Goal: Transaction & Acquisition: Purchase product/service

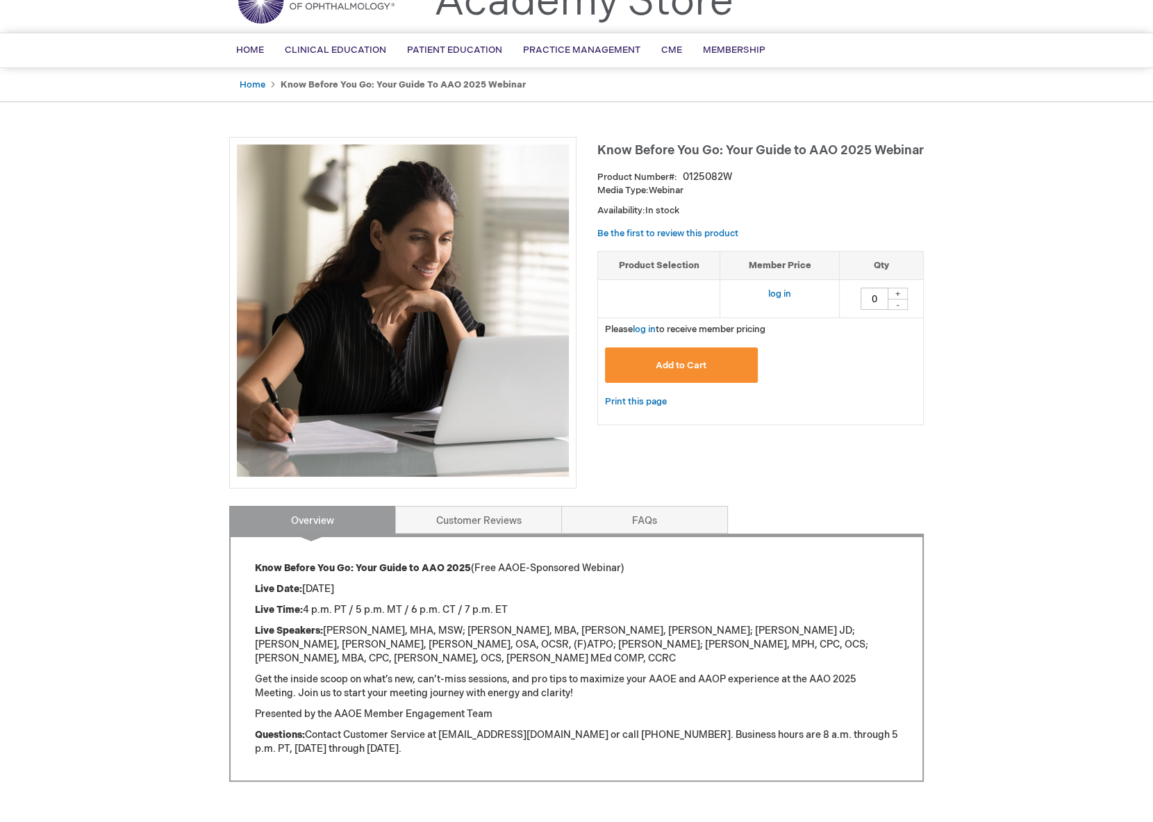
scroll to position [69, 0]
click at [734, 359] on button "Add to Cart" at bounding box center [681, 364] width 153 height 35
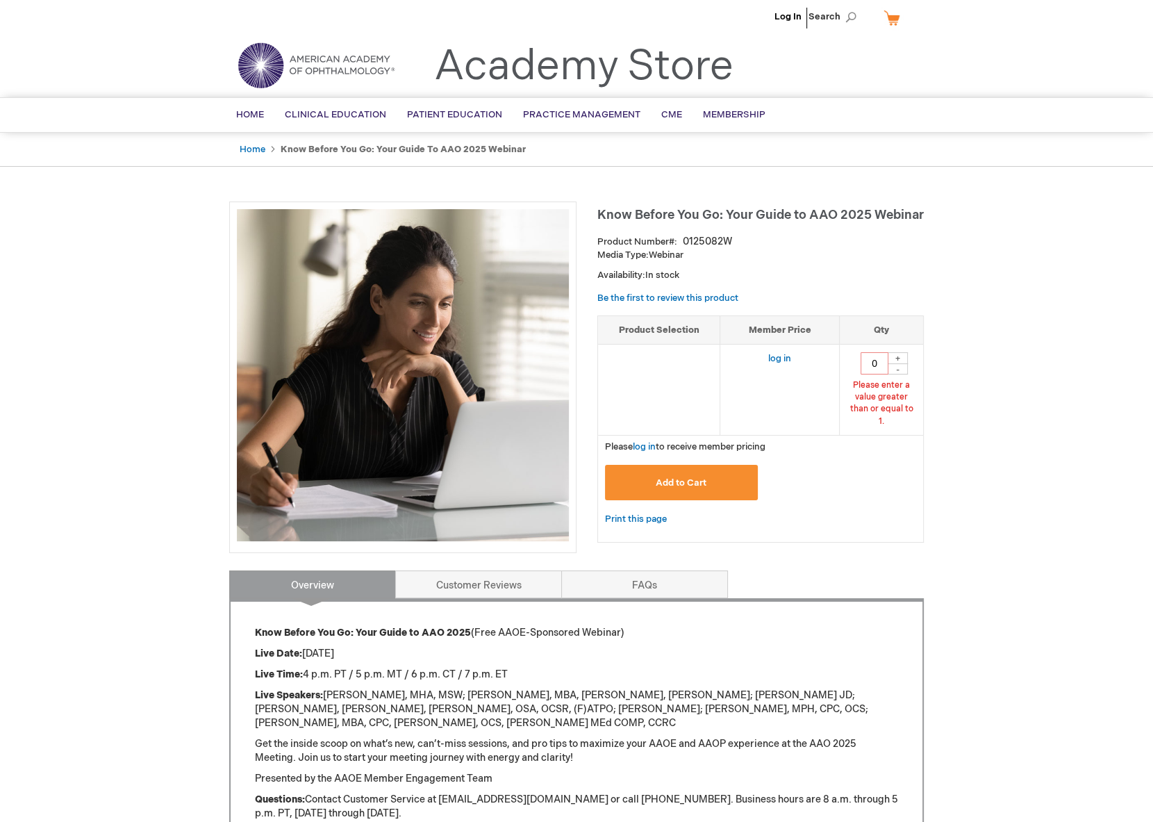
scroll to position [0, 0]
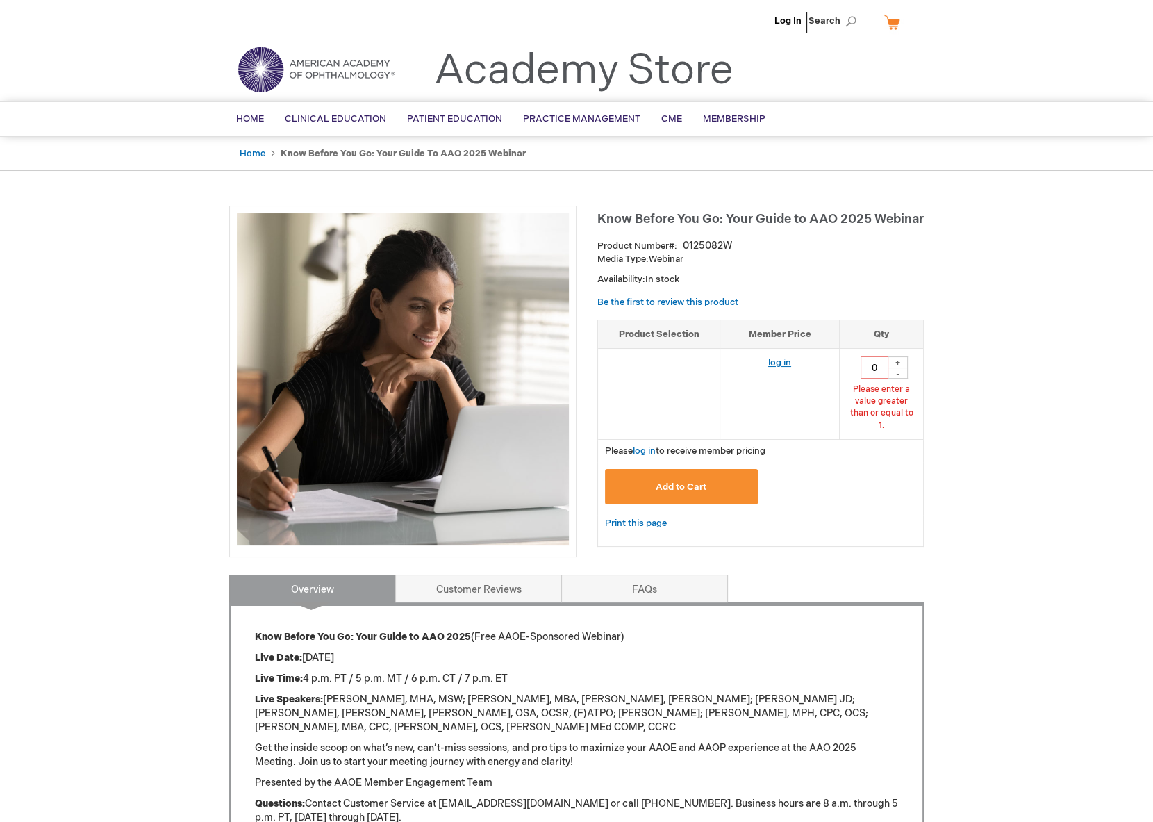
click at [769, 362] on link "log in" at bounding box center [779, 362] width 23 height 11
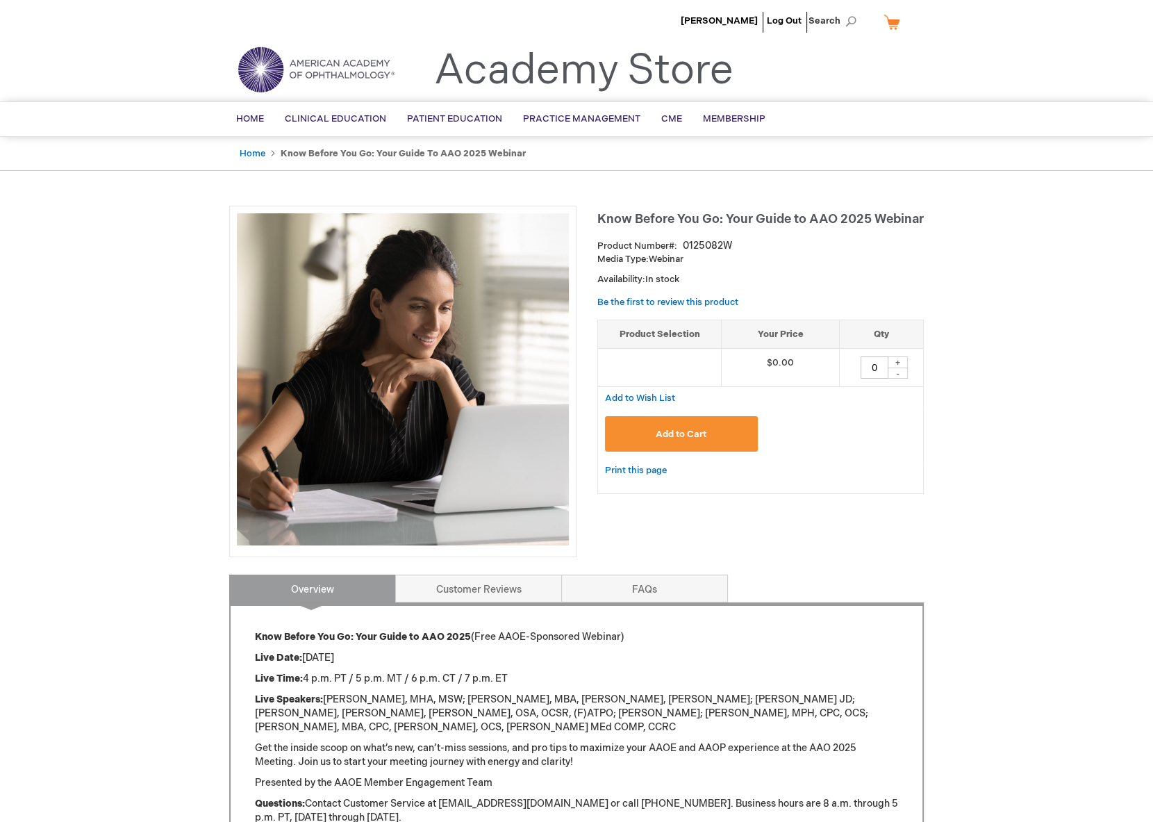
click at [674, 428] on span "Add to Cart" at bounding box center [681, 433] width 51 height 11
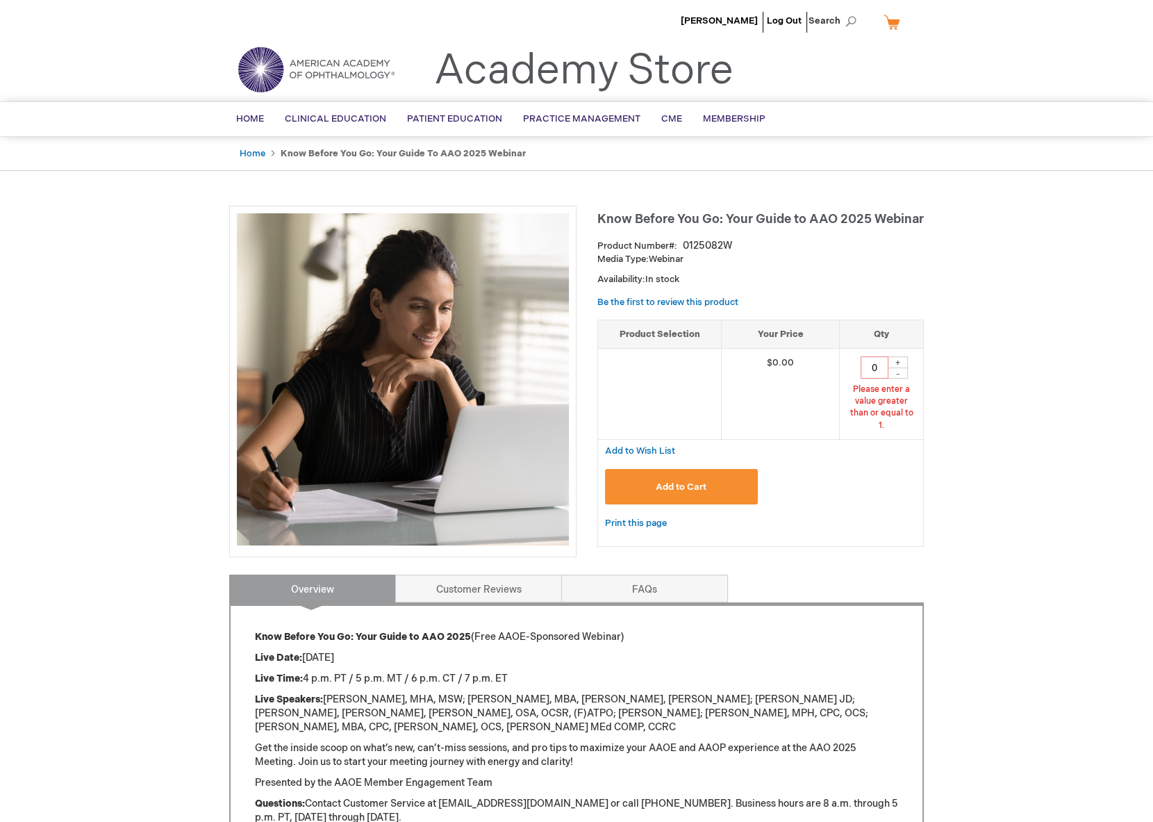
click at [892, 359] on div "+" at bounding box center [897, 362] width 21 height 12
type input "1"
click at [728, 469] on button "Add to Cart" at bounding box center [681, 486] width 153 height 35
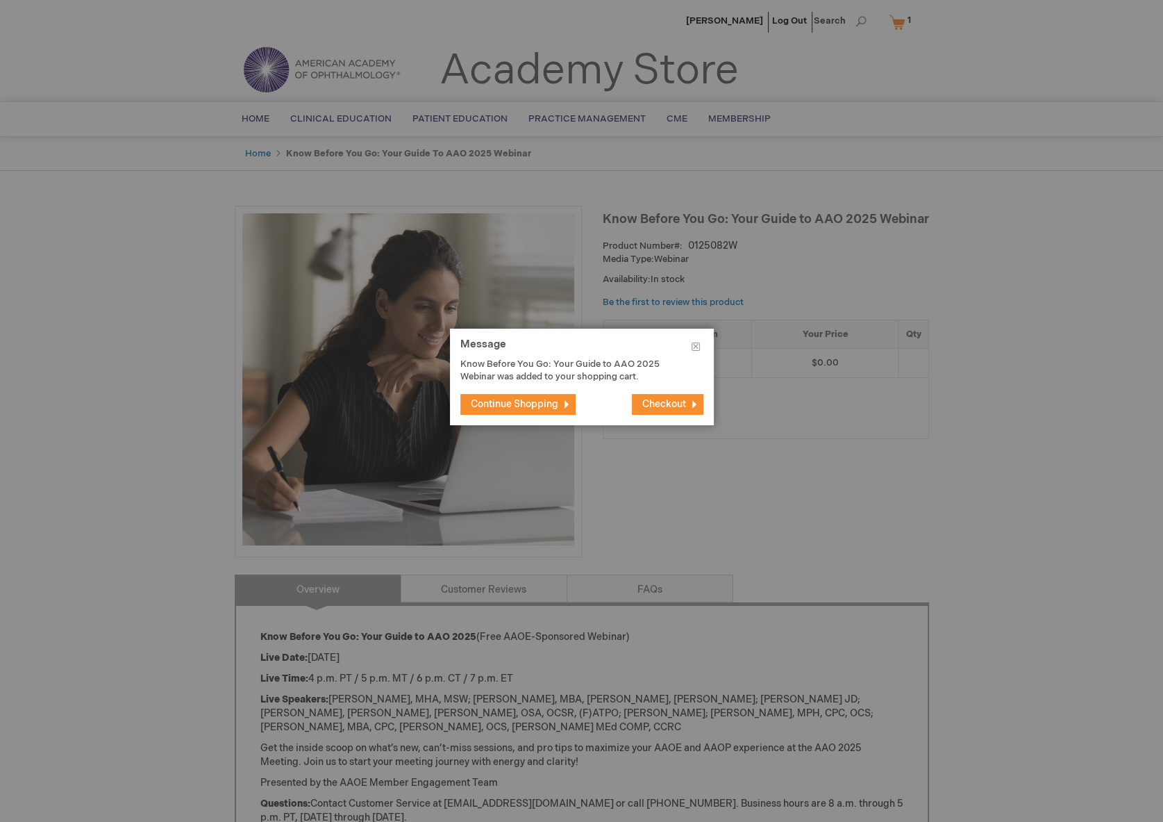
click at [684, 401] on span "Checkout" at bounding box center [664, 404] width 44 height 12
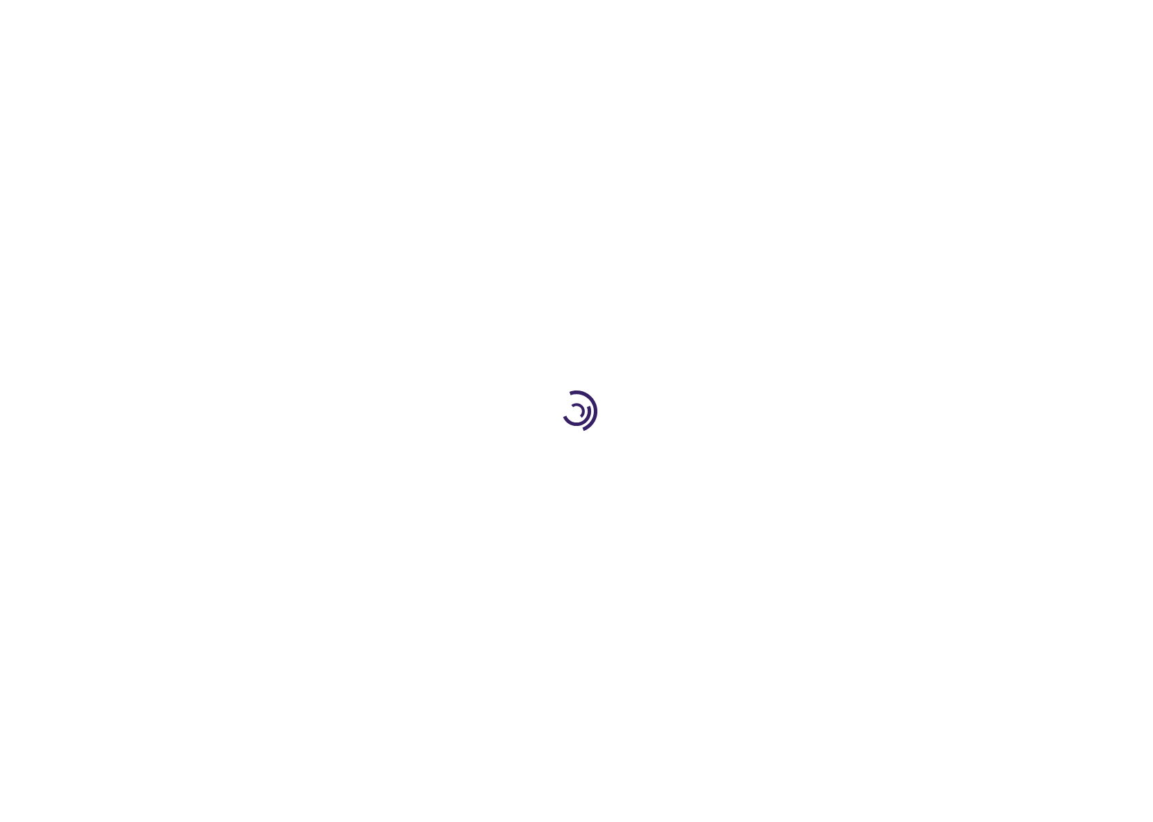
select select "US"
select select "28"
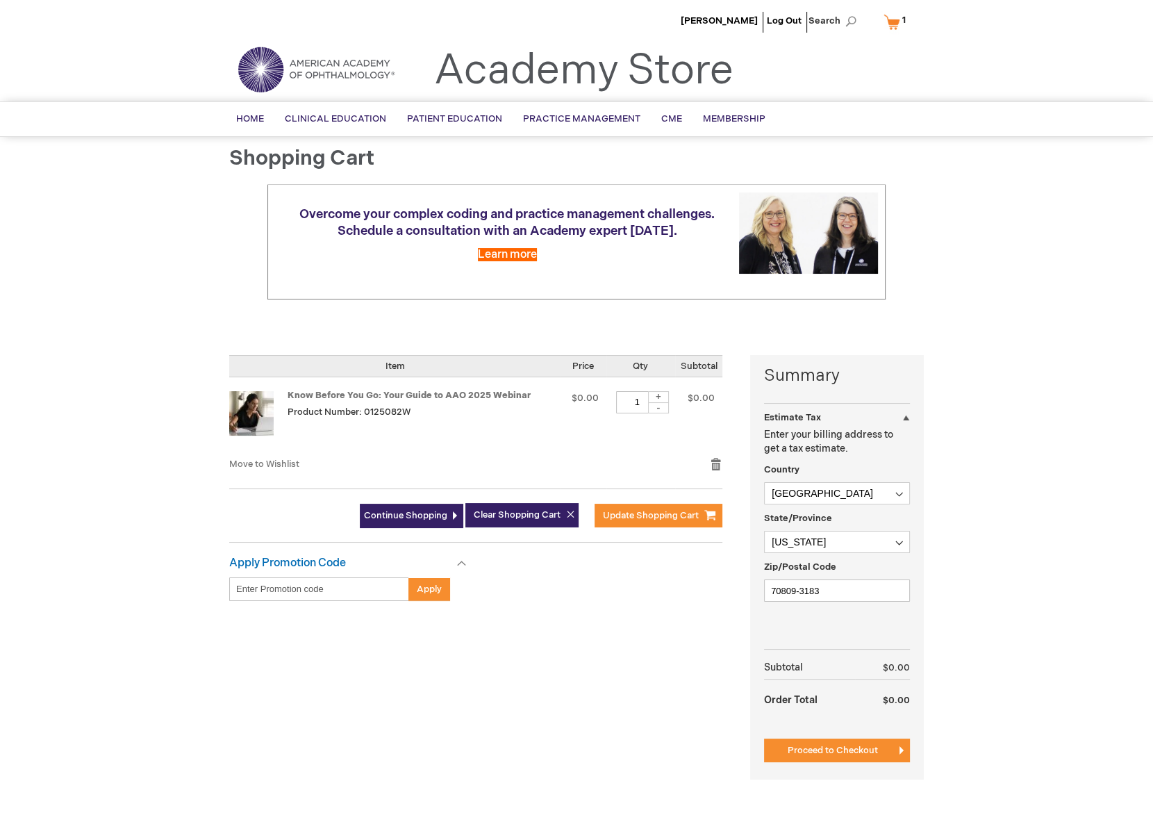
click at [0, 821] on div at bounding box center [0, 822] width 0 height 0
click at [849, 745] on span "Proceed to Checkout" at bounding box center [833, 749] width 90 height 11
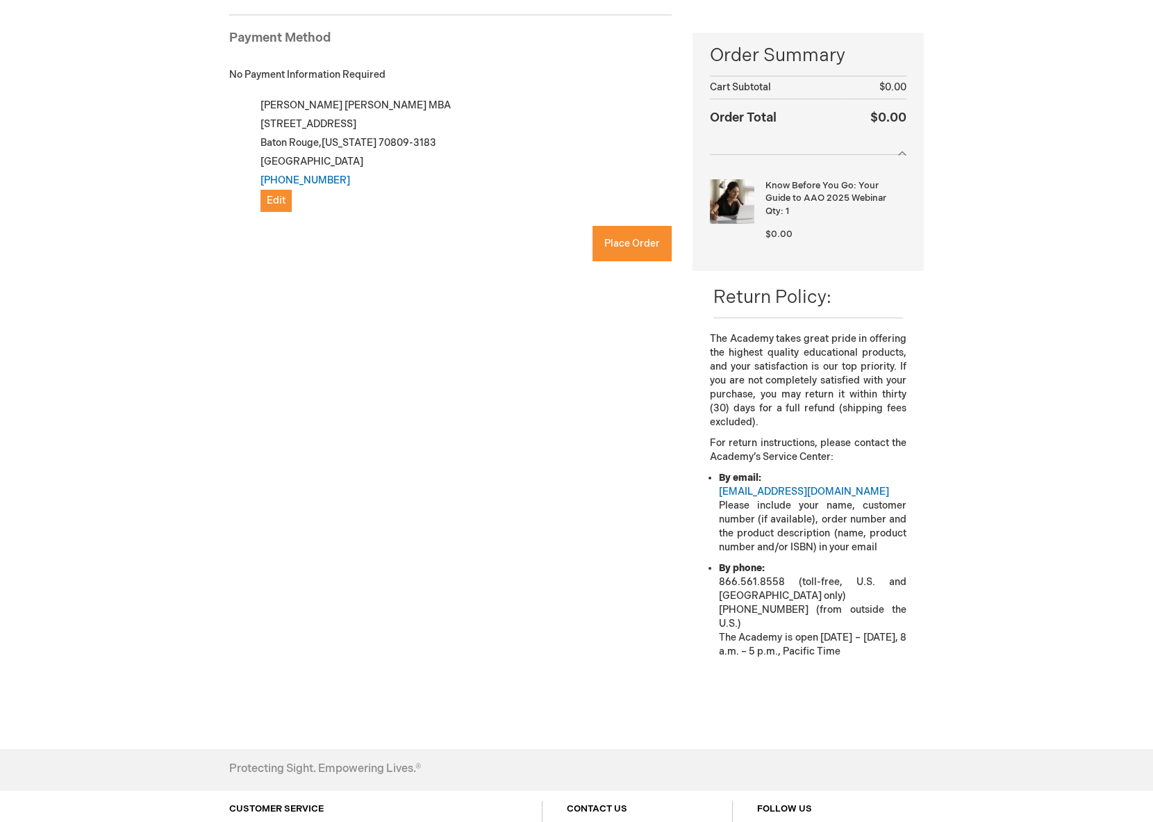
checkbox input "true"
click at [615, 246] on span "Place Order" at bounding box center [632, 244] width 56 height 12
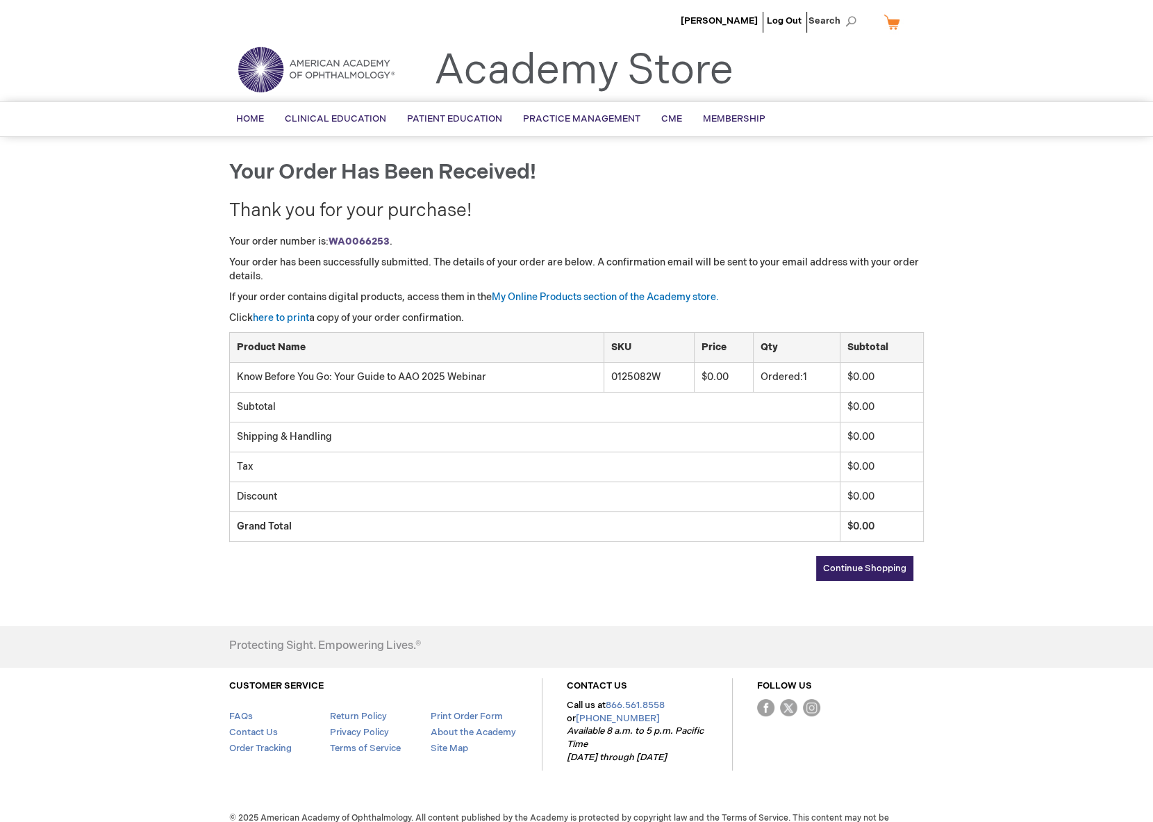
click at [838, 559] on link "Continue Shopping" at bounding box center [864, 568] width 97 height 25
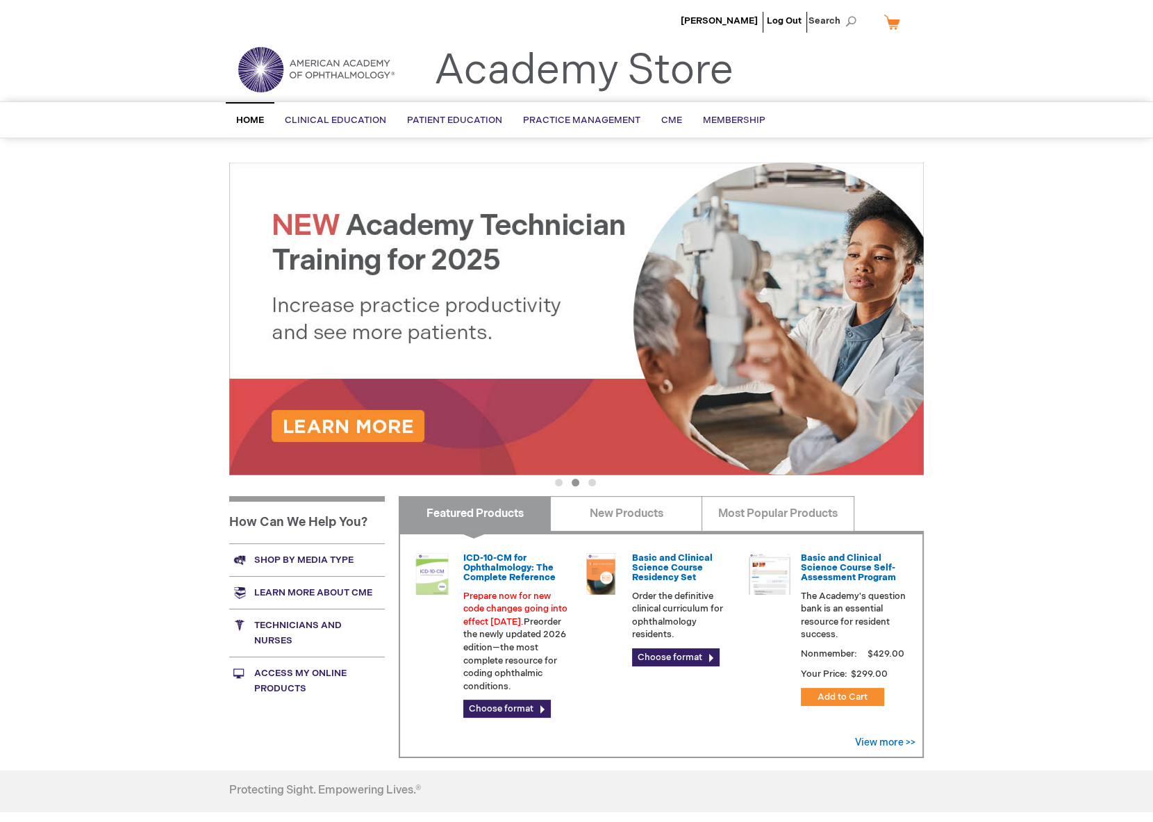
click at [555, 481] on button "1" at bounding box center [559, 482] width 8 height 8
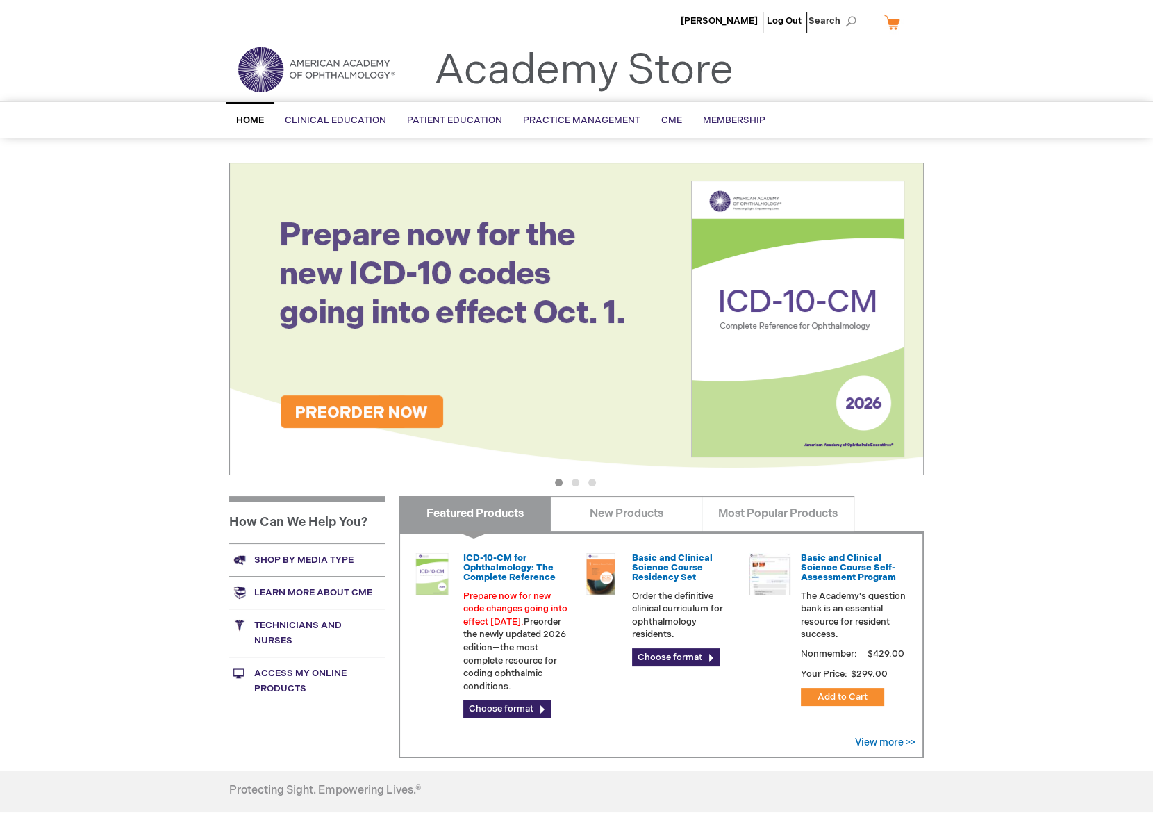
click at [415, 407] on img at bounding box center [576, 319] width 694 height 313
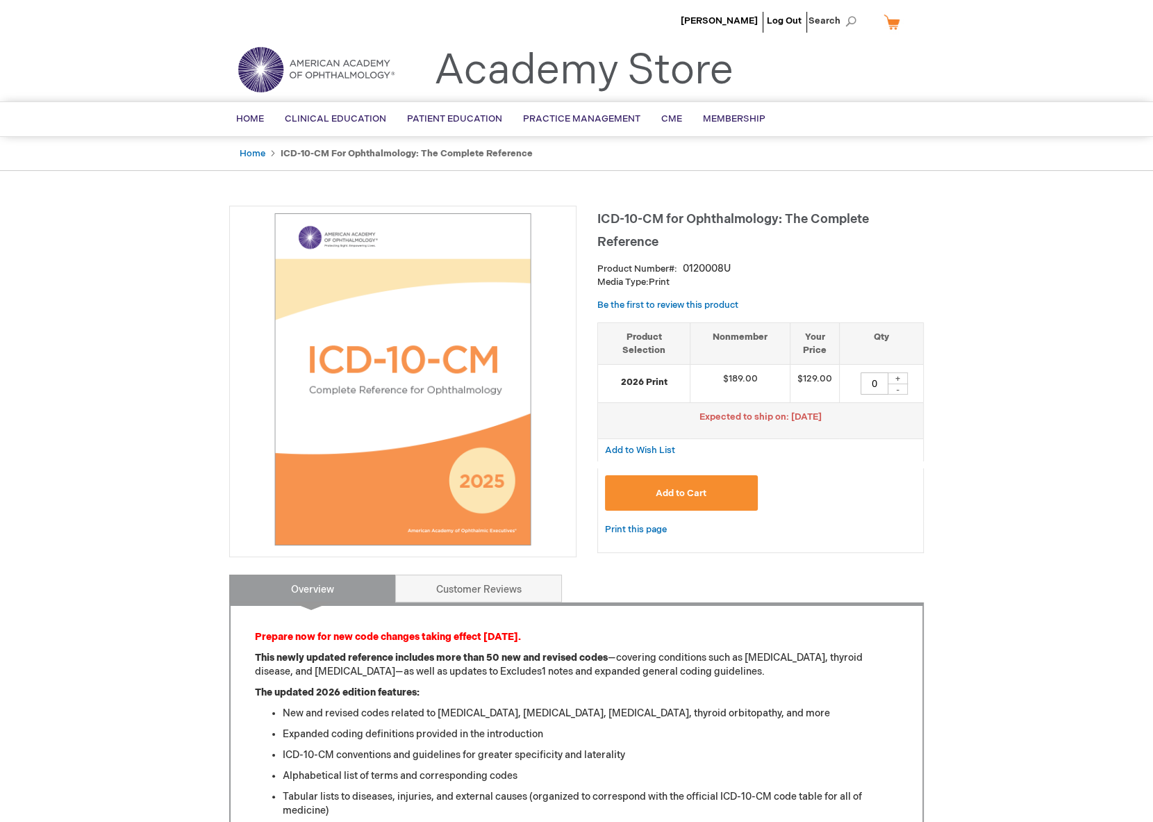
click at [665, 499] on button "Add to Cart" at bounding box center [681, 492] width 153 height 35
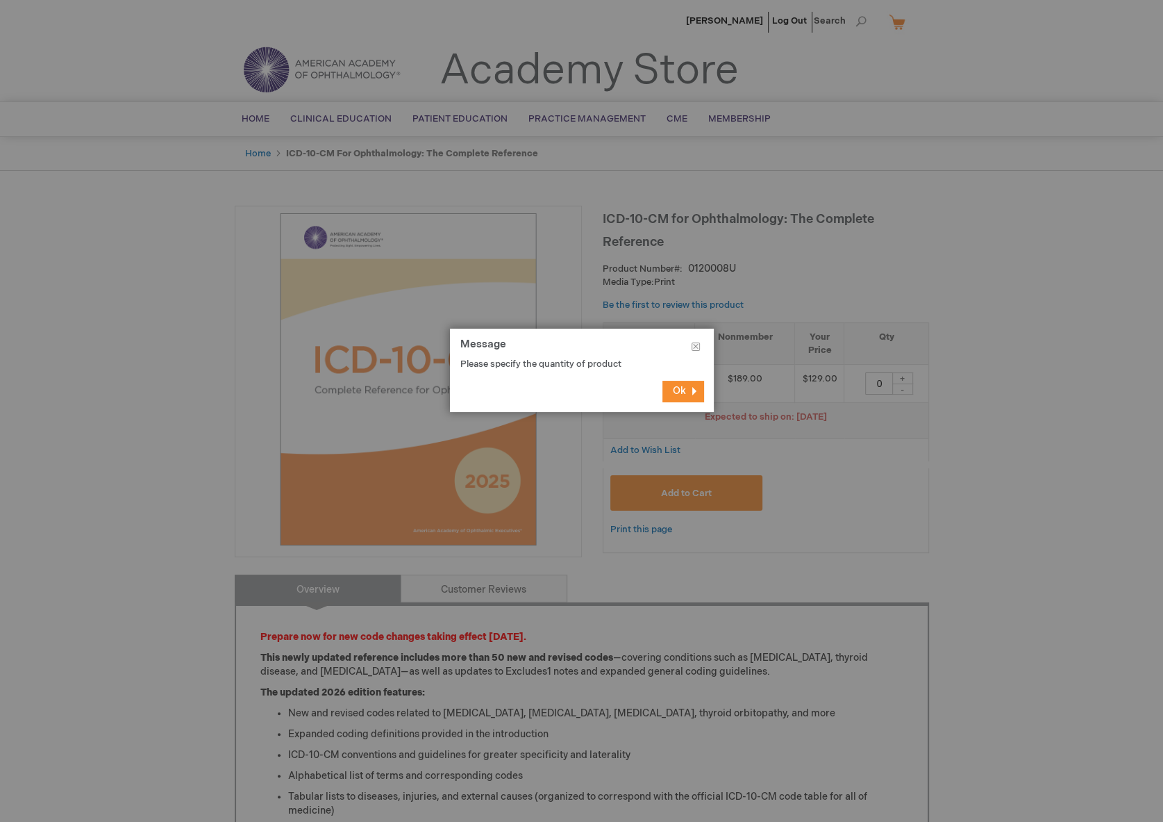
click at [681, 396] on span "Ok" at bounding box center [679, 391] width 13 height 12
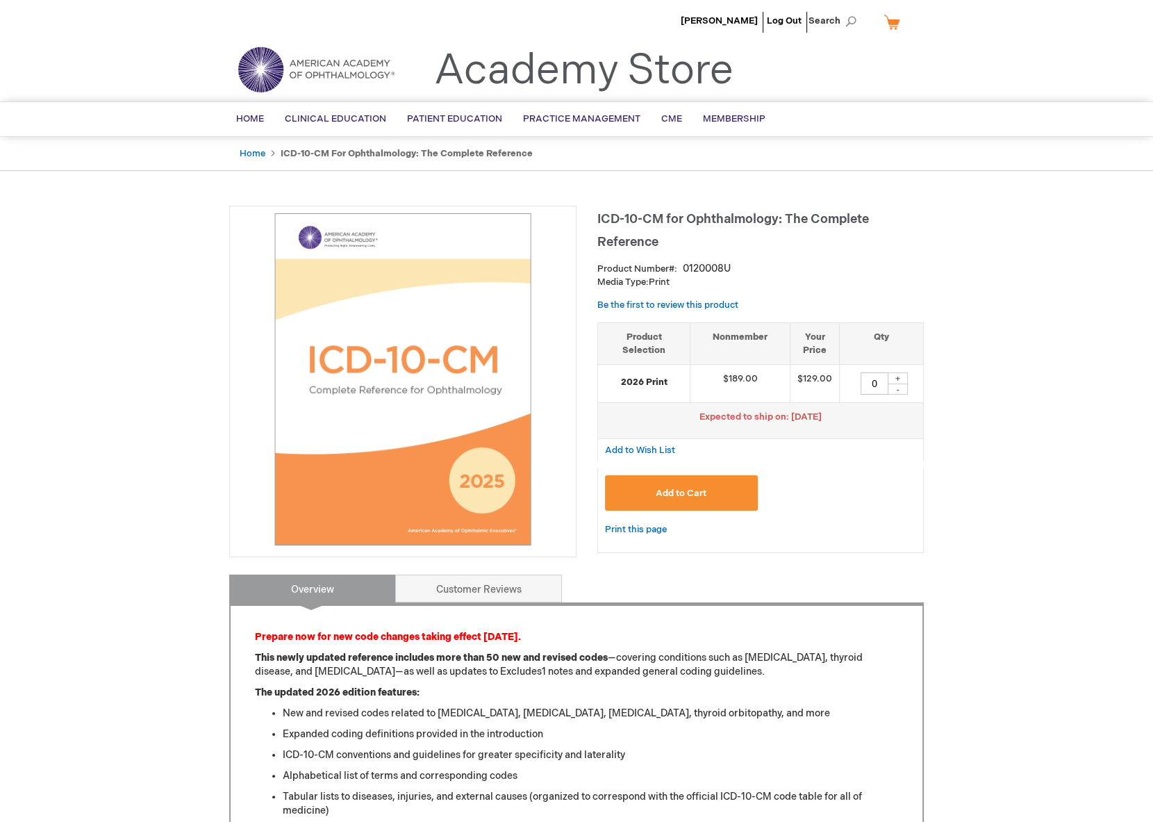
click at [904, 378] on div "+" at bounding box center [897, 378] width 21 height 12
type input "1"
click at [728, 488] on button "Add to Cart" at bounding box center [681, 492] width 153 height 35
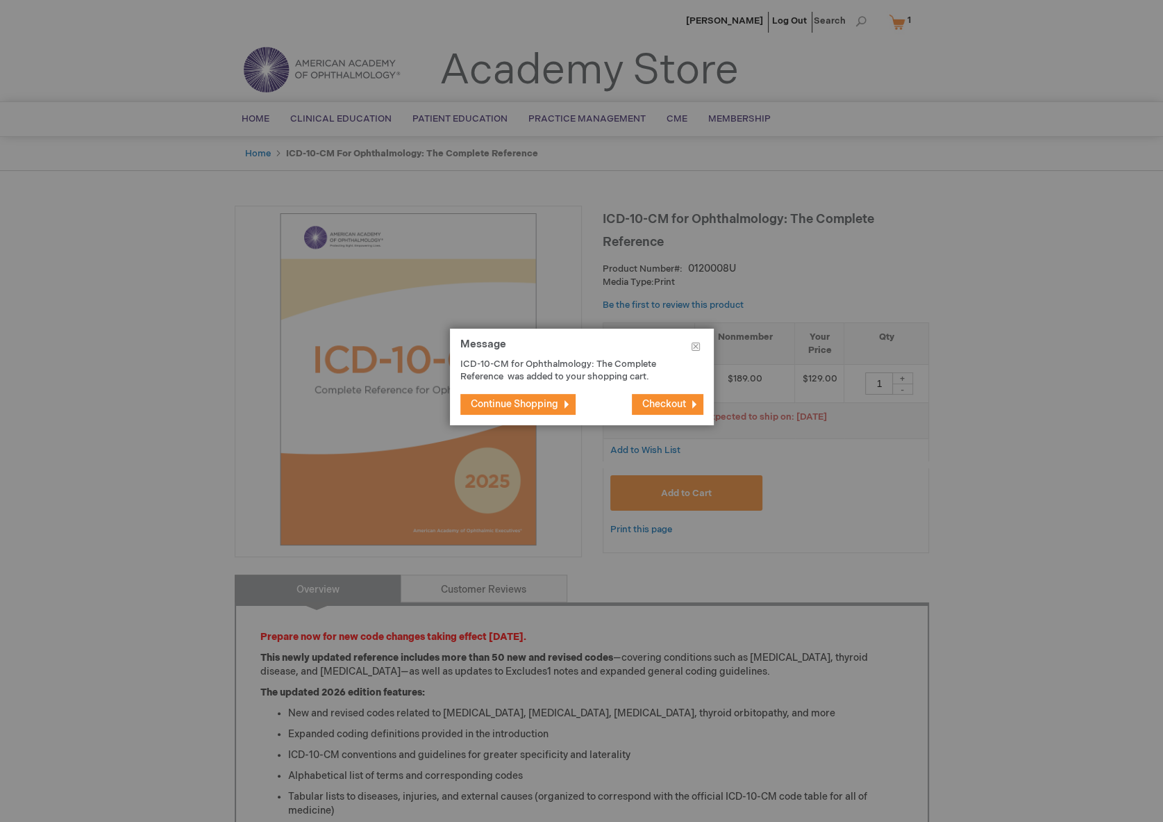
click at [667, 406] on span "Checkout" at bounding box center [664, 404] width 44 height 12
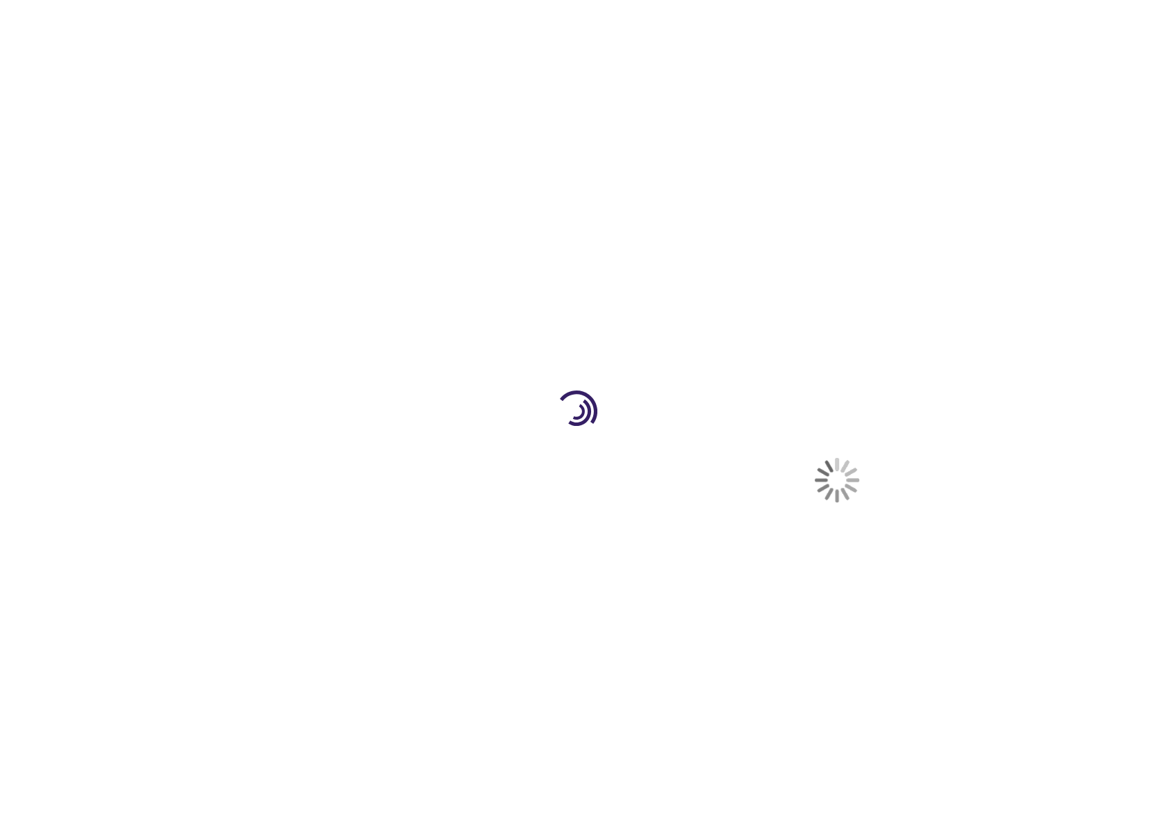
select select "US"
select select "28"
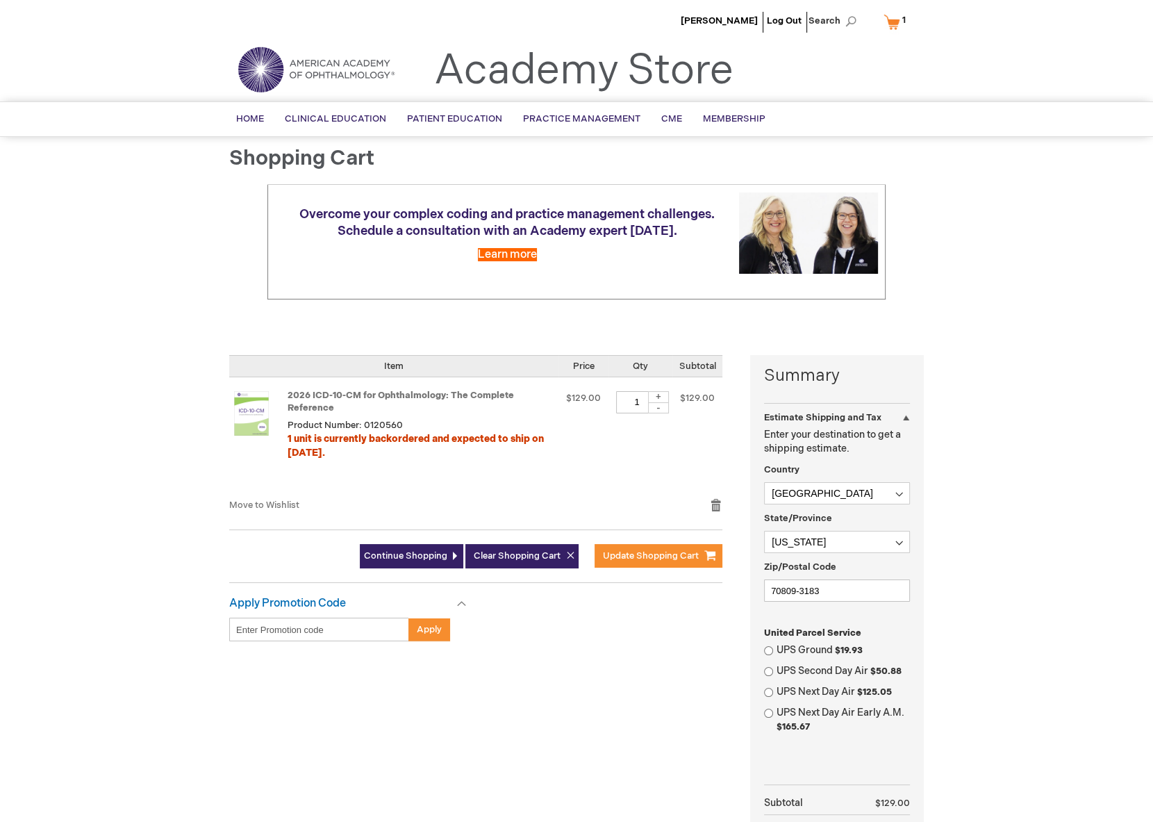
click at [653, 397] on div "+" at bounding box center [658, 397] width 21 height 12
type input "2"
click at [663, 548] on button "Update Shopping Cart" at bounding box center [658, 556] width 128 height 24
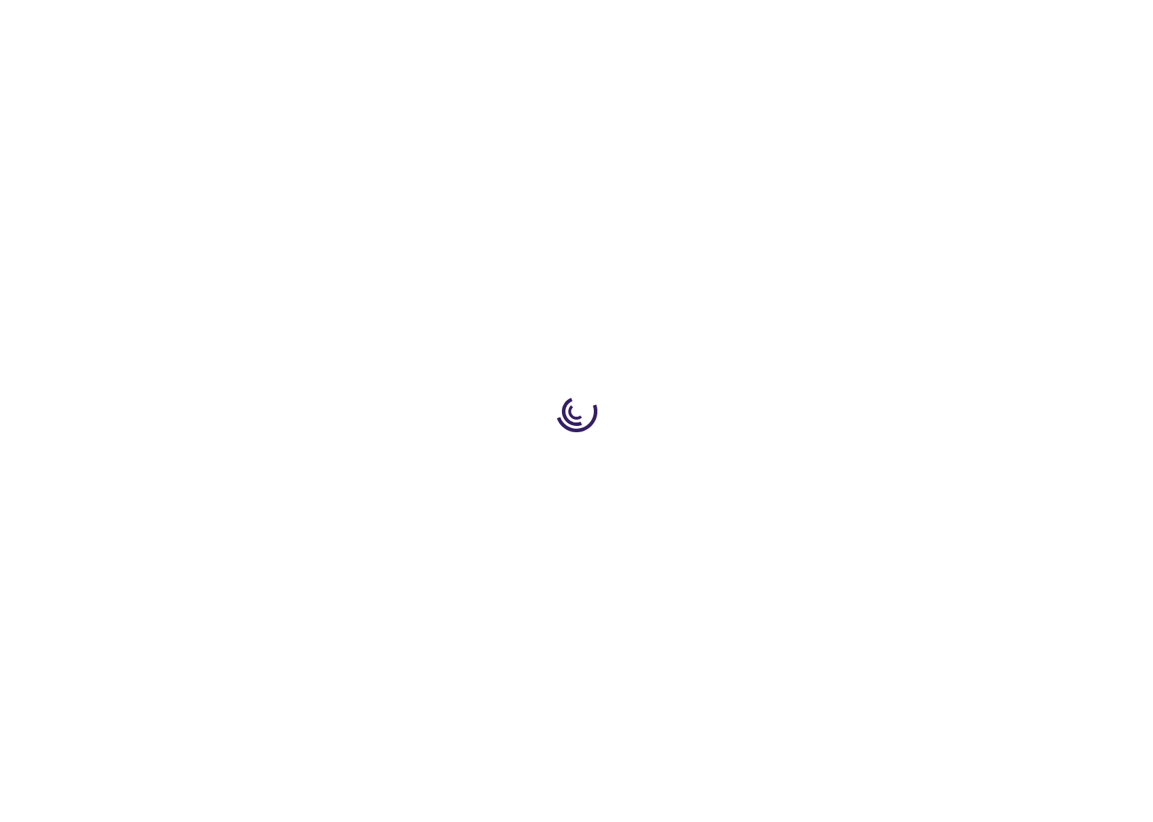
select select "US"
select select "28"
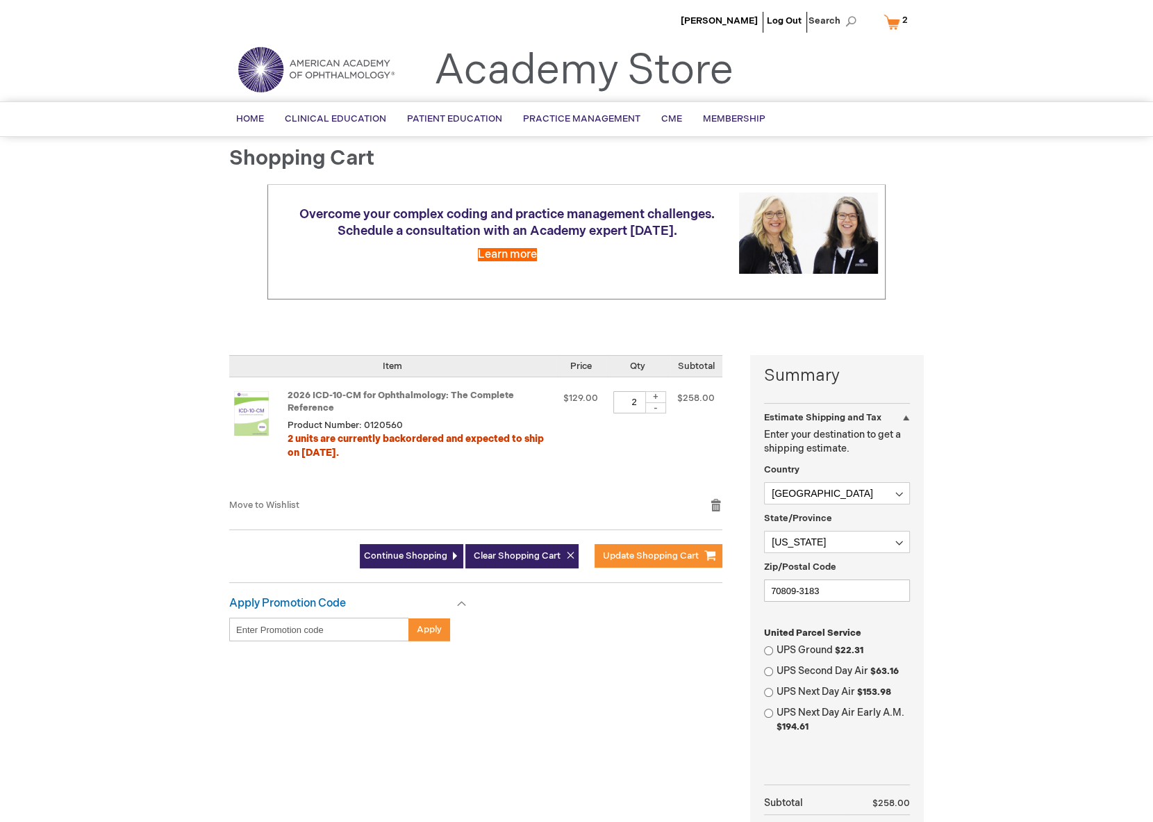
click at [647, 410] on div "-" at bounding box center [655, 407] width 21 height 11
type input "1"
click at [622, 552] on span "Update Shopping Cart" at bounding box center [651, 555] width 96 height 11
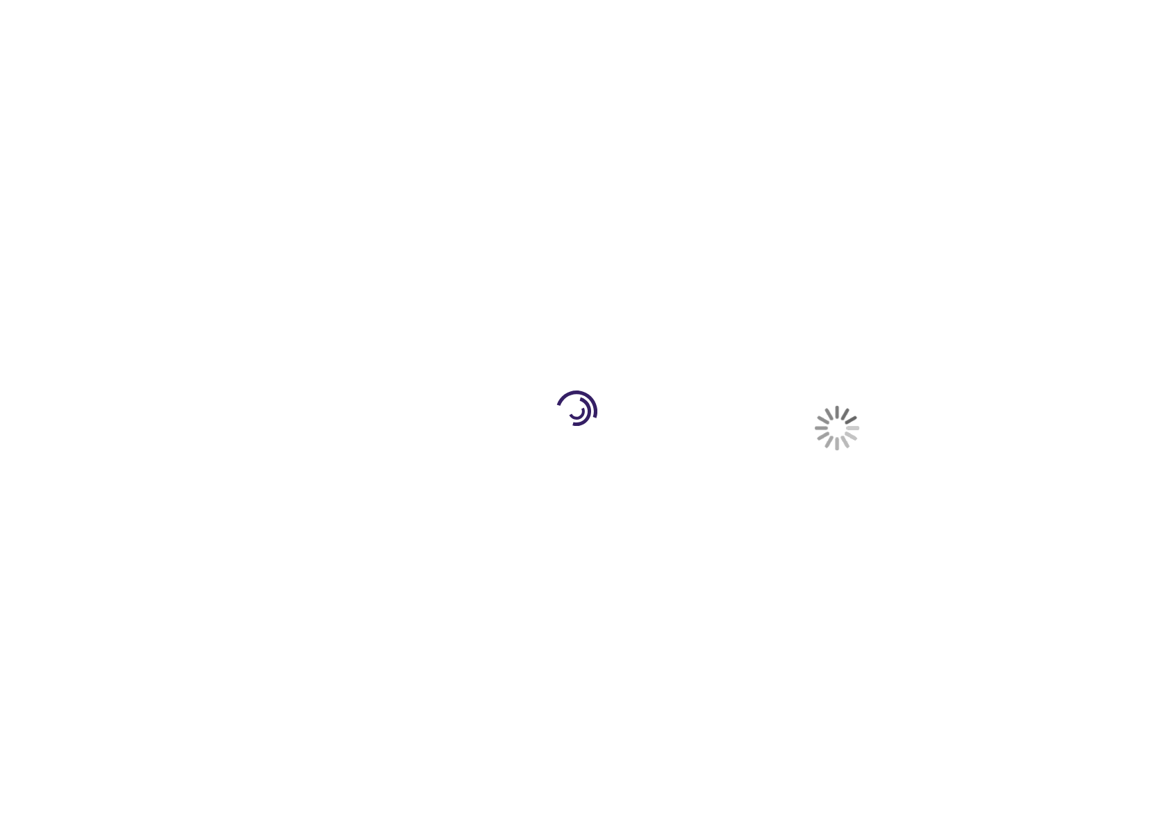
select select "US"
select select "28"
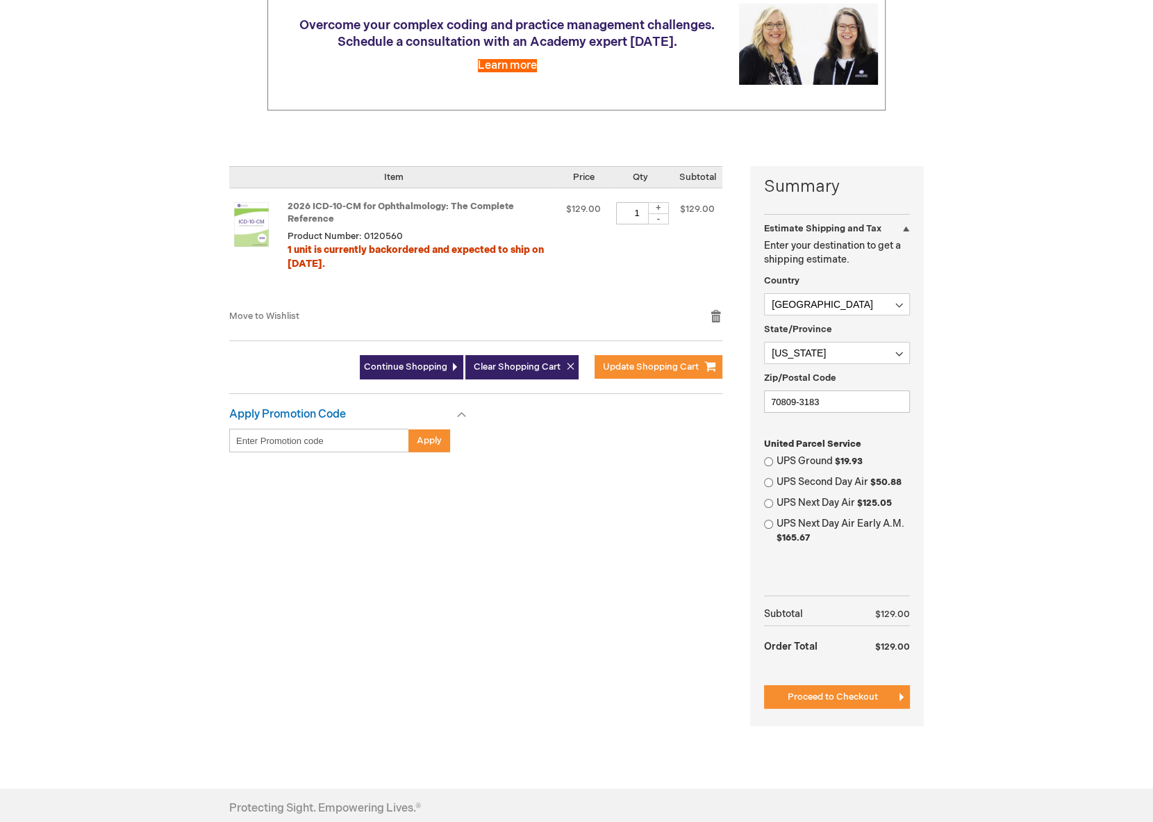
scroll to position [208, 0]
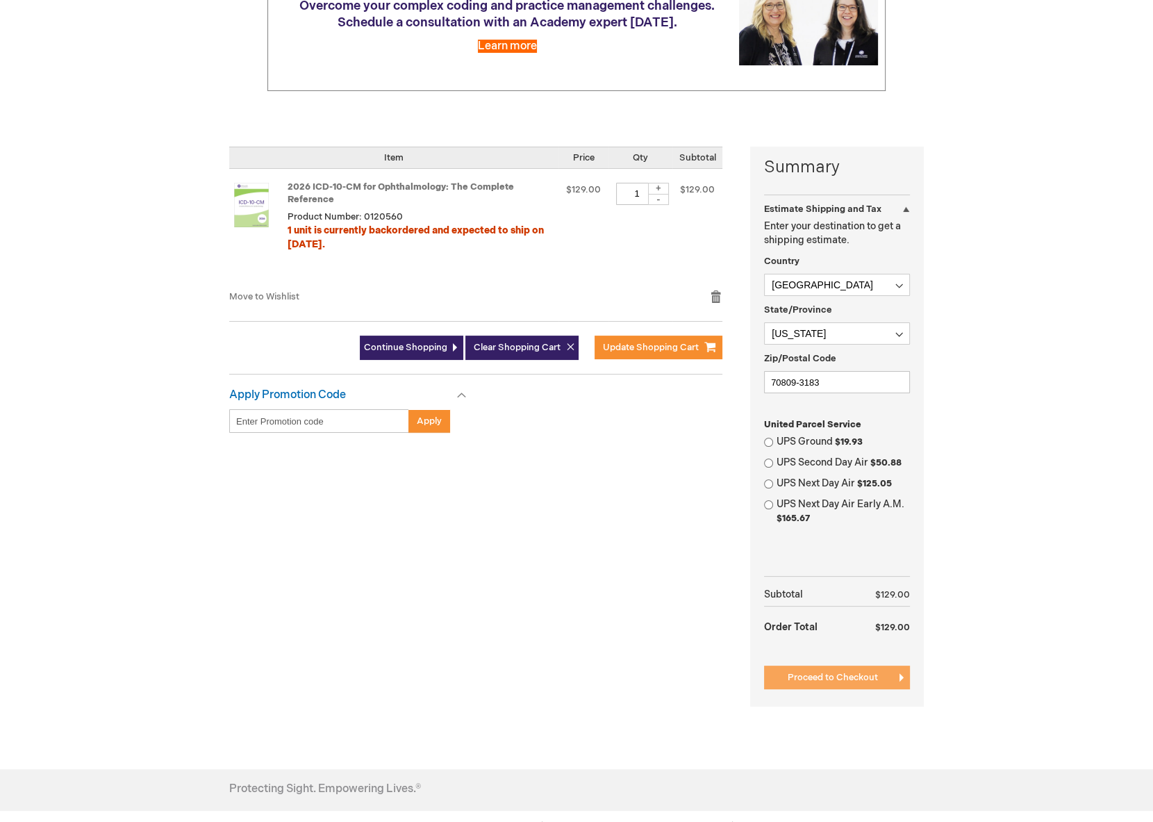
click at [878, 671] on button "Proceed to Checkout" at bounding box center [837, 677] width 146 height 24
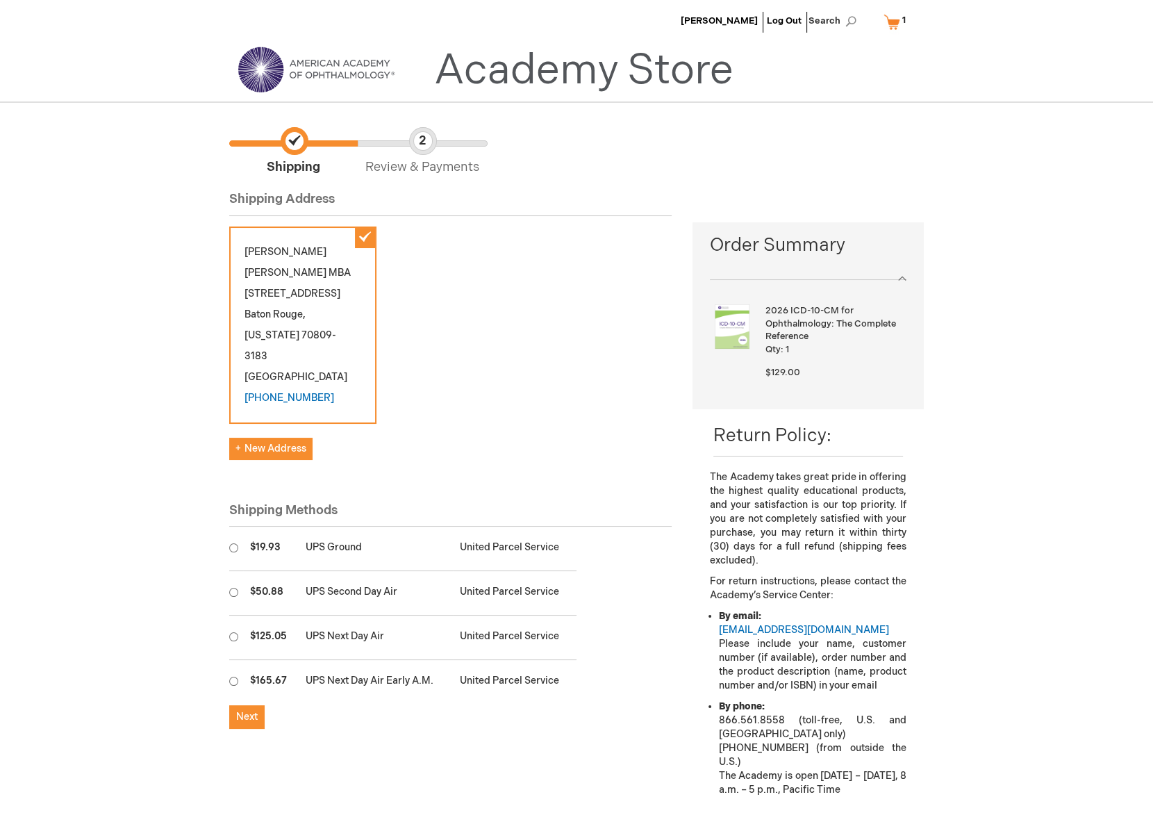
click at [225, 547] on main "Checkout Log In Close Log In Email Address Password Log In Forgot Your Password?" at bounding box center [576, 491] width 715 height 756
click at [233, 548] on input "radio" at bounding box center [233, 547] width 9 height 9
radio input "true"
click at [248, 710] on span "Next" at bounding box center [247, 716] width 22 height 12
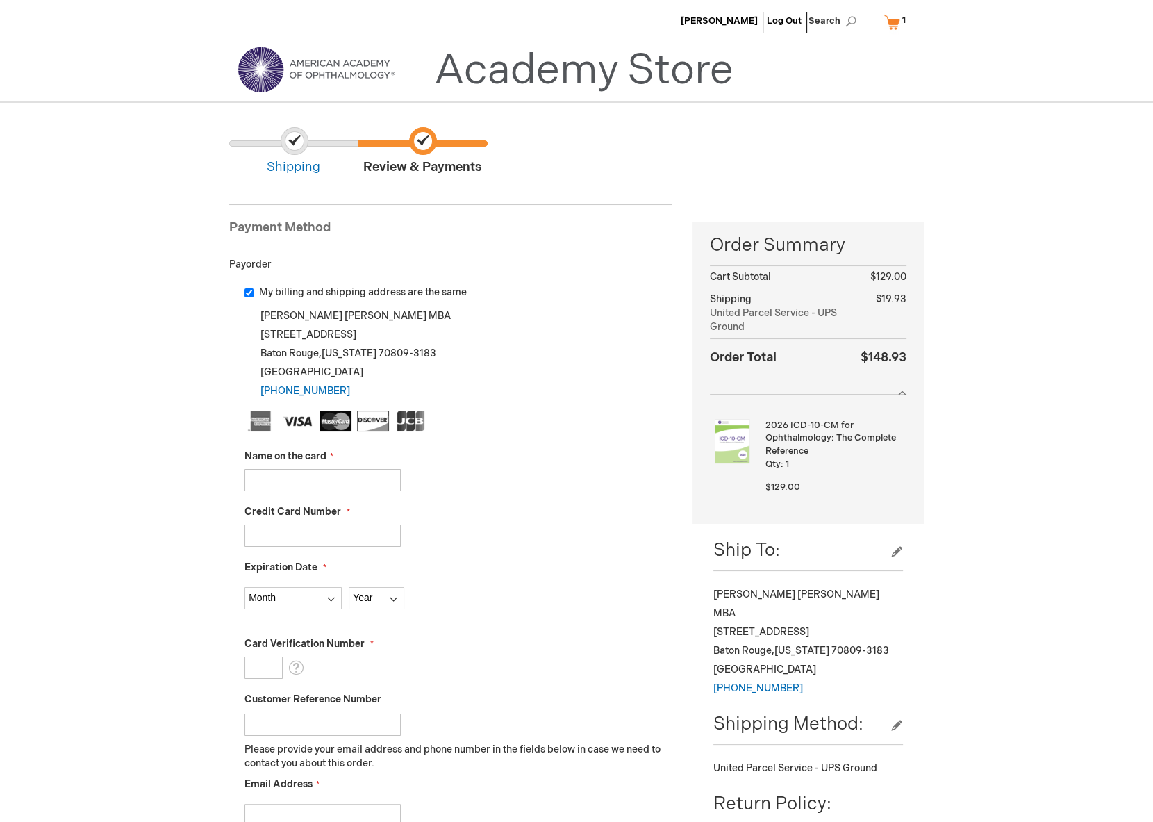
click at [313, 486] on input "Name on the card" at bounding box center [322, 480] width 156 height 22
type input "[PERSON_NAME]"
type input "376741065691037"
click at [219, 569] on main "Checkout Log In Close Log In Email Address Password Log In Forgot Your Password?" at bounding box center [576, 675] width 715 height 1124
click at [280, 595] on select "Month 01 - January 02 - February 03 - March 04 - April 05 - May 06 - June 07 - …" at bounding box center [292, 598] width 97 height 22
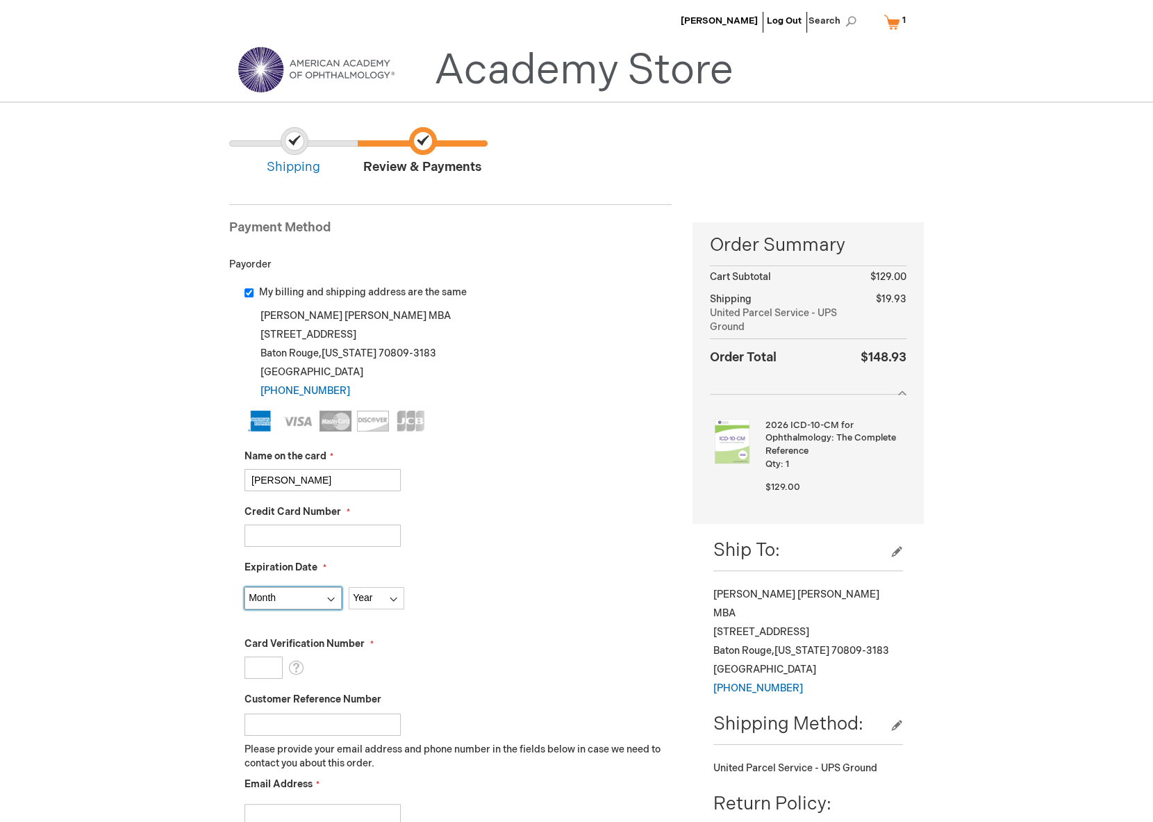
select select "2"
click at [244, 587] on select "Month 01 - January 02 - February 03 - March 04 - April 05 - May 06 - June 07 - …" at bounding box center [292, 598] width 97 height 22
click at [365, 589] on select "Year 2025 2026 2027 2028 2029 2030 2031 2032 2033 2034 2035" at bounding box center [377, 598] width 56 height 22
select select "2029"
click at [349, 587] on select "Year 2025 2026 2027 2028 2029 2030 2031 2032 2033 2034 2035" at bounding box center [377, 598] width 56 height 22
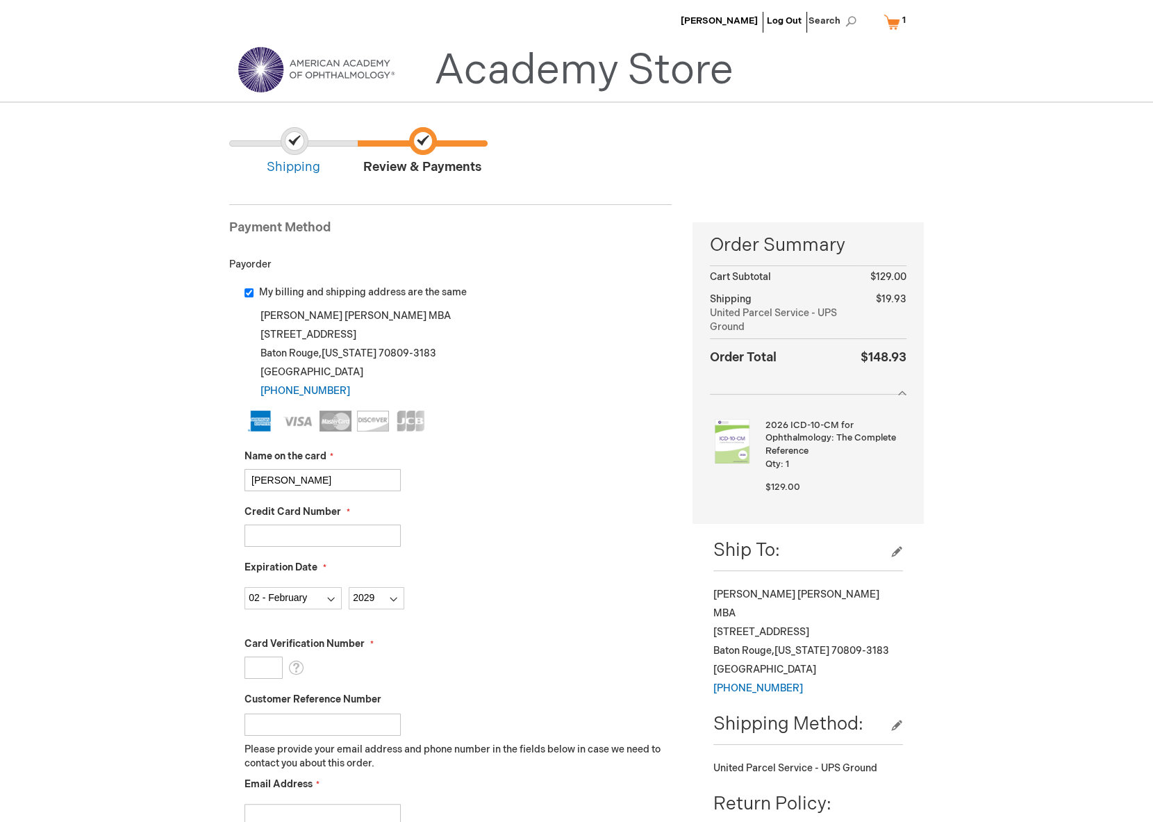
click at [263, 663] on input "Card Verification Number" at bounding box center [263, 667] width 38 height 22
type input "6007"
click at [485, 676] on div "Card Verification Number 6007 What is this?" at bounding box center [457, 658] width 427 height 42
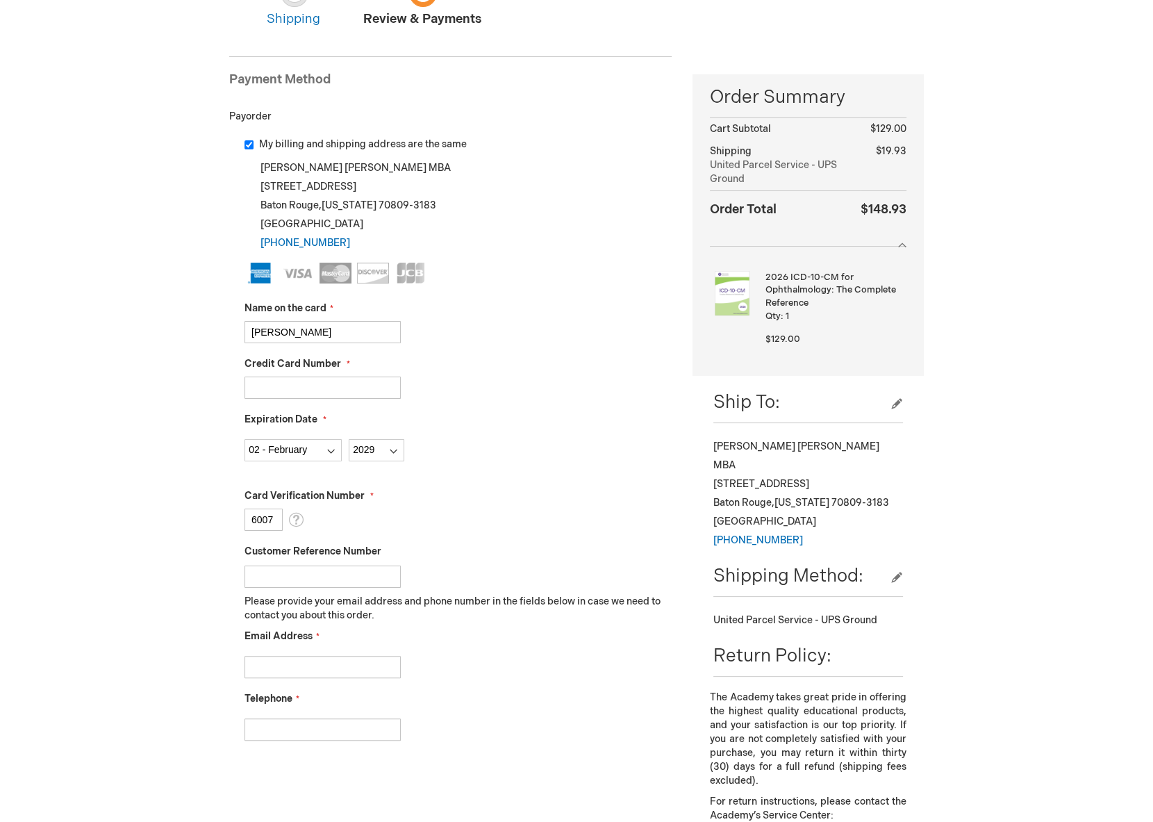
scroll to position [277, 0]
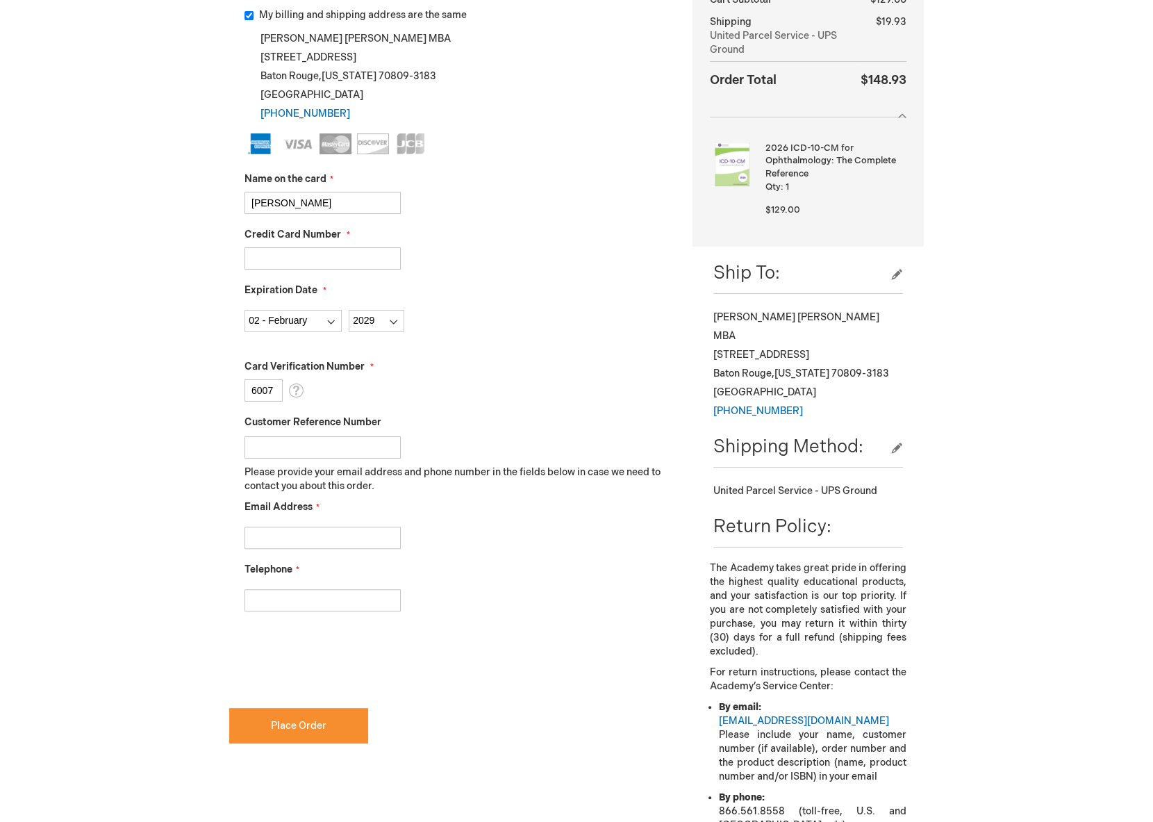
click at [338, 533] on input "Email Address" at bounding box center [322, 537] width 156 height 22
type input "courtney@retinala.com"
type input "2257688833"
checkbox input "true"
click at [310, 719] on span "Place Order" at bounding box center [299, 725] width 56 height 12
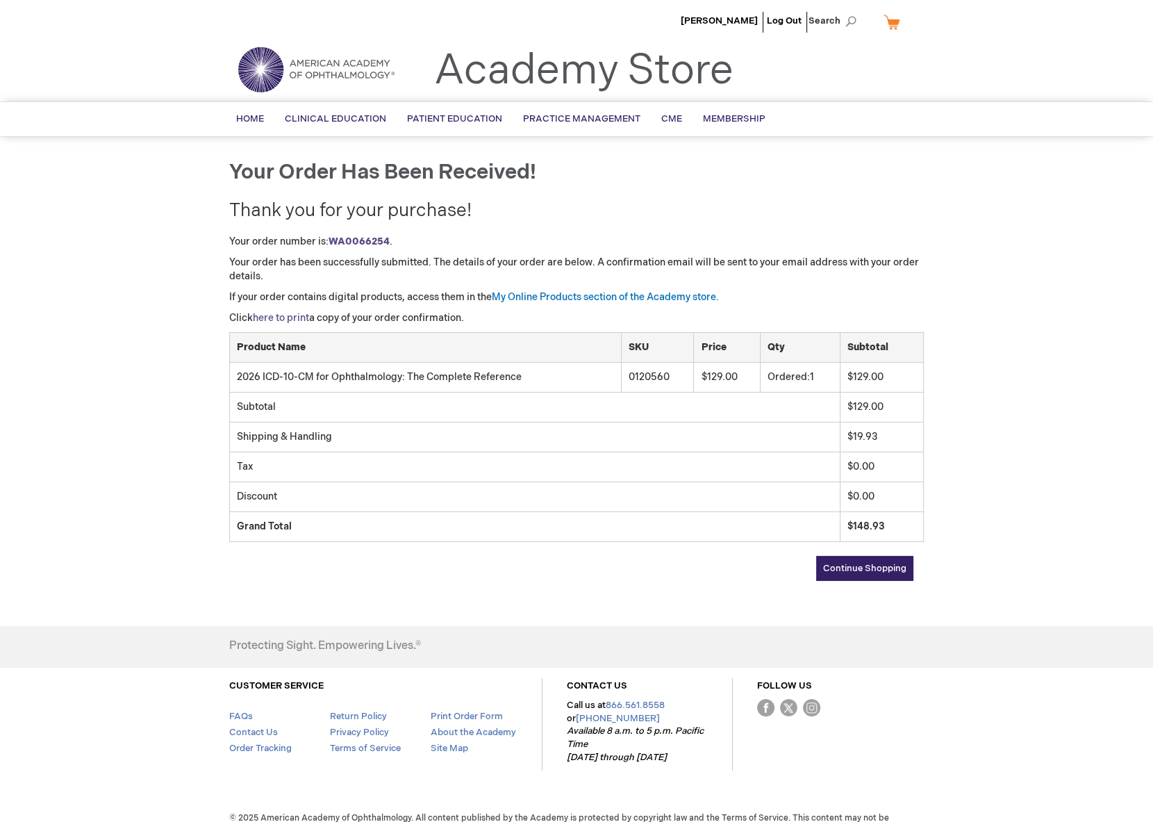
click at [297, 318] on link "here to print" at bounding box center [281, 318] width 56 height 12
click at [792, 15] on link "Log Out" at bounding box center [784, 20] width 35 height 11
